Goal: Task Accomplishment & Management: Manage account settings

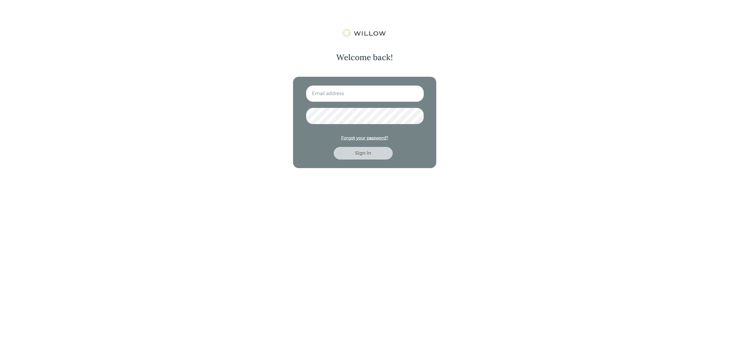
type input "[EMAIL_ADDRESS][DOMAIN_NAME]"
click at [356, 156] on div "Sign in" at bounding box center [363, 153] width 46 height 7
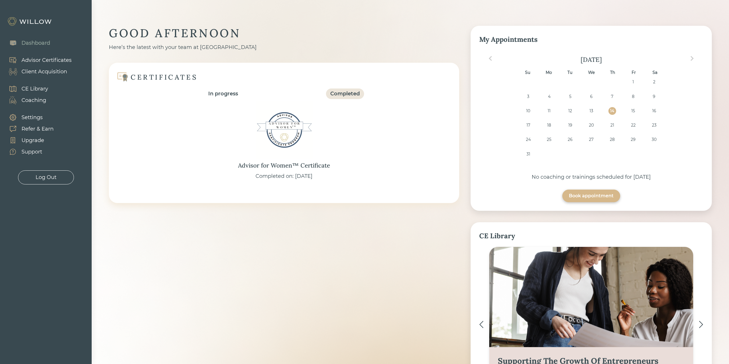
click at [44, 72] on div "Client Acquisition" at bounding box center [44, 72] width 46 height 8
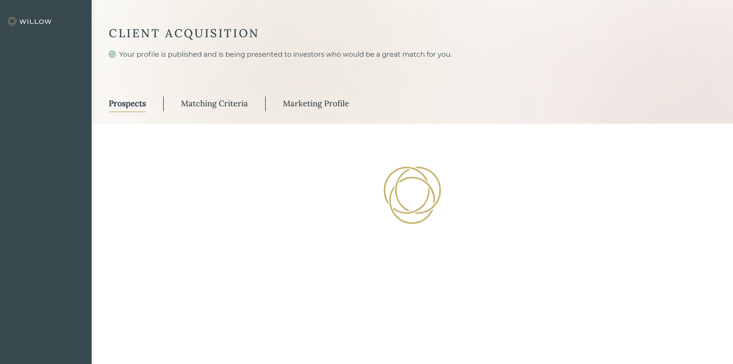
select select "3"
select select "2"
select select "10"
select select "2"
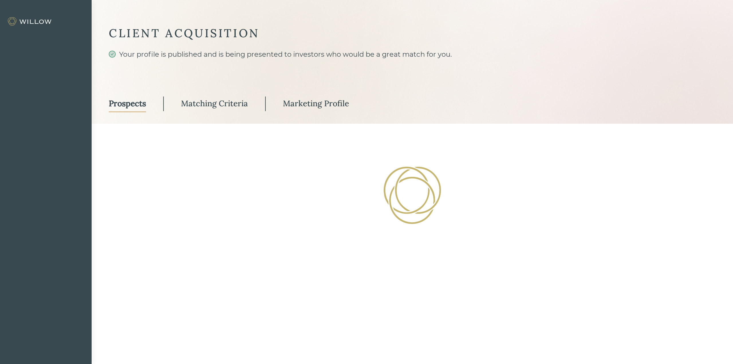
select select "2"
